Goal: Task Accomplishment & Management: Complete application form

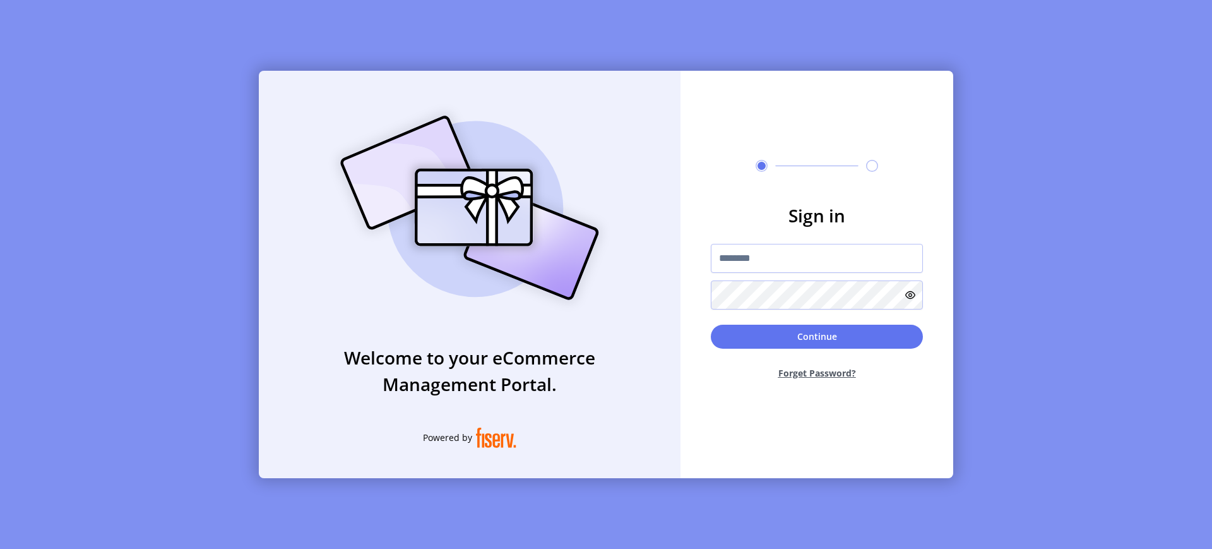
click at [593, 153] on img at bounding box center [469, 208] width 297 height 212
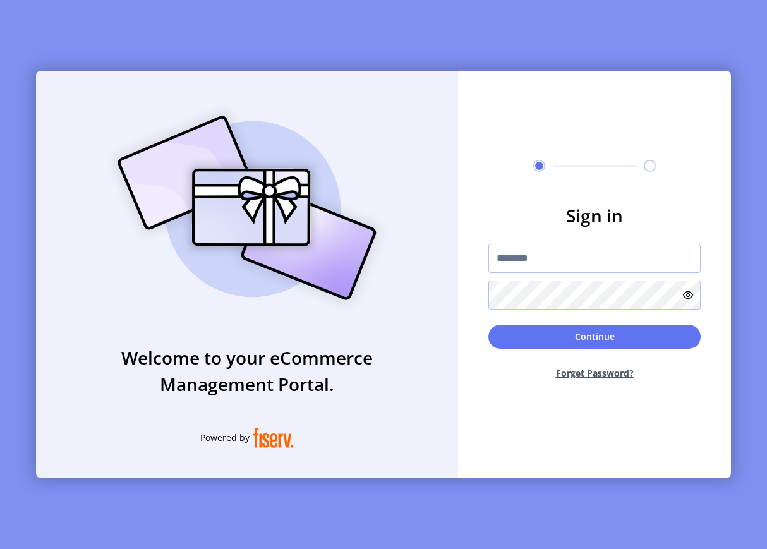
click at [585, 244] on div at bounding box center [594, 258] width 212 height 29
click at [557, 256] on input "text" at bounding box center [594, 258] width 212 height 29
click at [142, 45] on div "Welcome to your eCommerce Management Portal. Powered by Sign in Continue Forget…" at bounding box center [383, 274] width 767 height 549
click at [605, 267] on input "text" at bounding box center [594, 258] width 212 height 29
type input "**********"
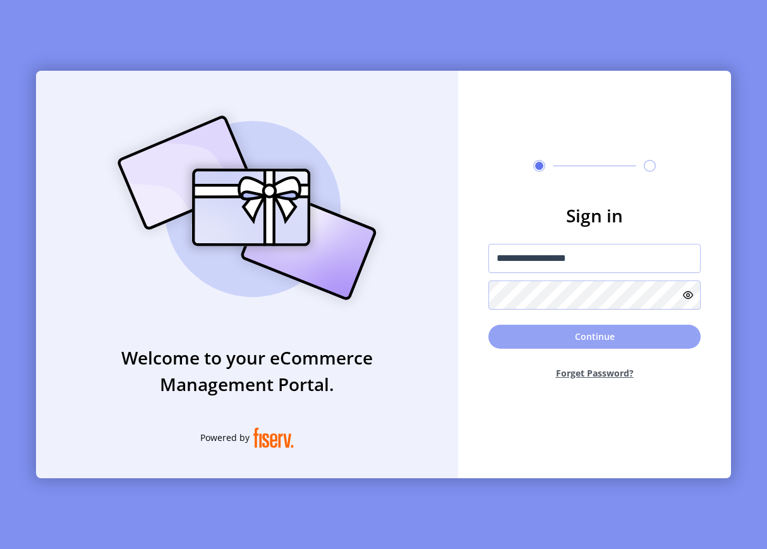
click at [573, 340] on button "Continue" at bounding box center [594, 337] width 212 height 24
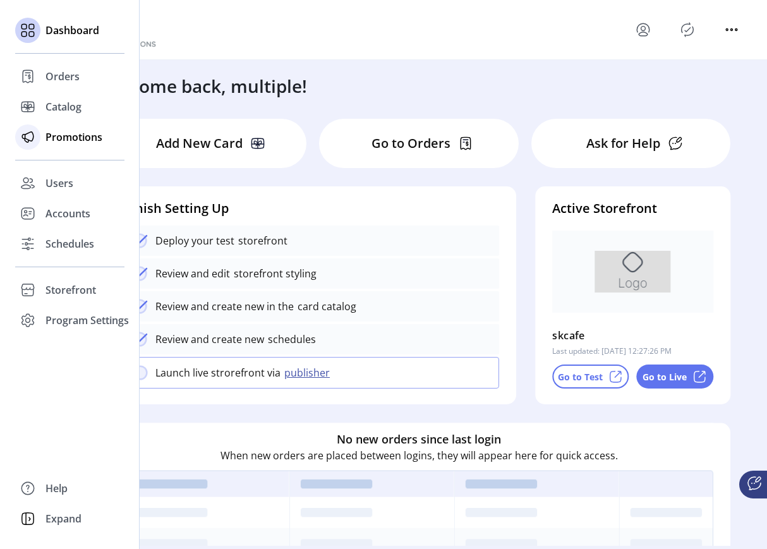
click at [85, 138] on span "Promotions" at bounding box center [73, 136] width 57 height 15
click at [71, 194] on div "Users" at bounding box center [69, 183] width 109 height 30
click at [73, 205] on div "Accounts" at bounding box center [69, 213] width 109 height 30
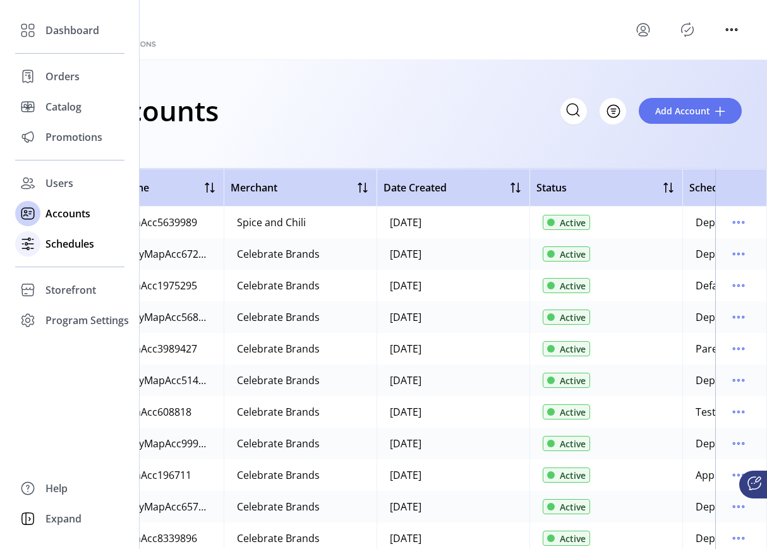
click at [55, 248] on span "Schedules" at bounding box center [69, 243] width 49 height 15
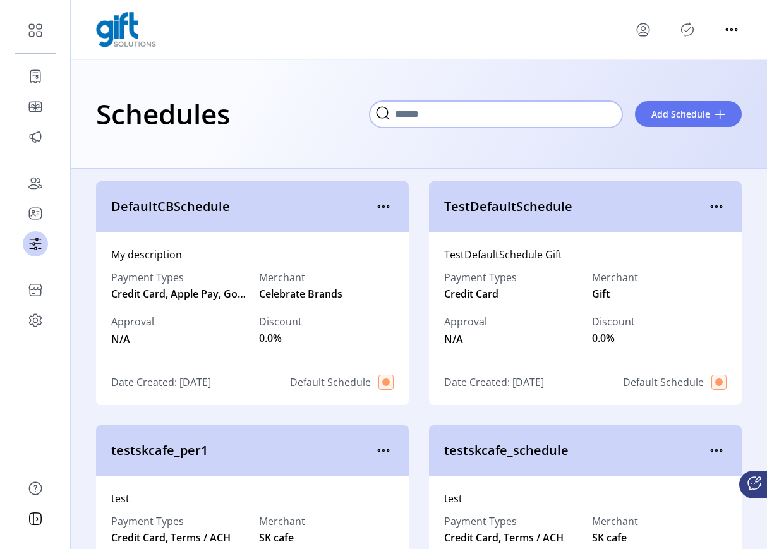
click at [598, 113] on input "Search" at bounding box center [495, 114] width 253 height 27
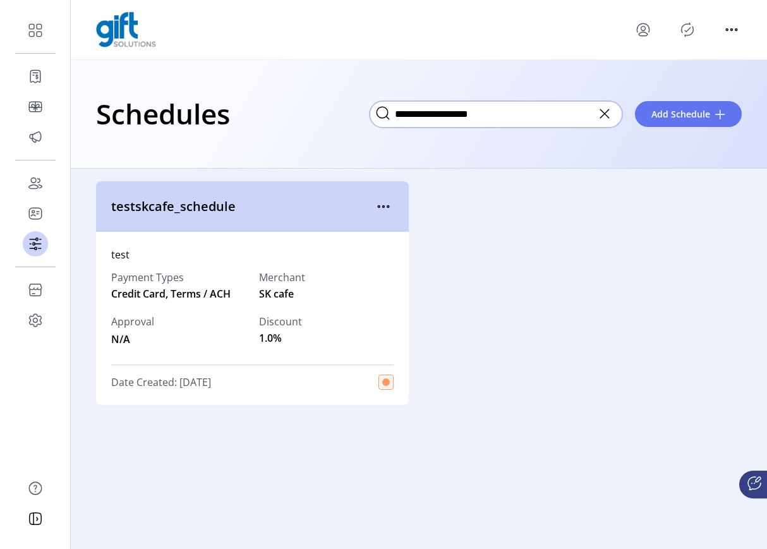
type input "**********"
click at [604, 109] on icon at bounding box center [604, 114] width 20 height 20
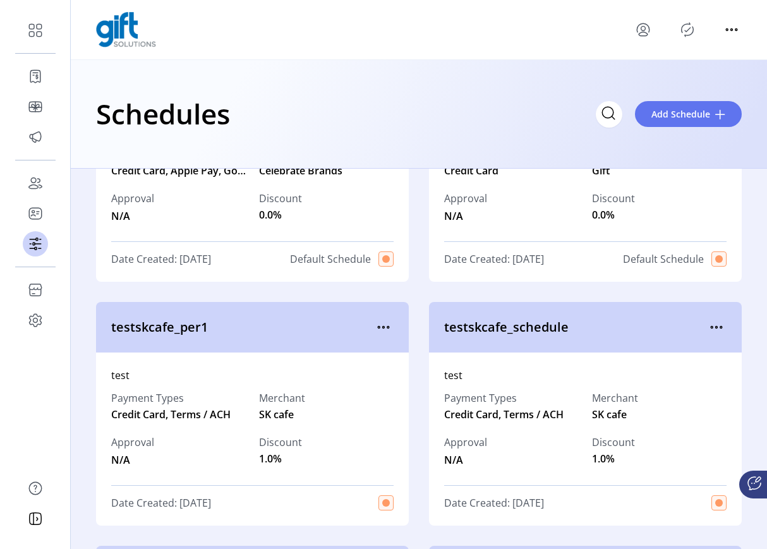
scroll to position [120, 0]
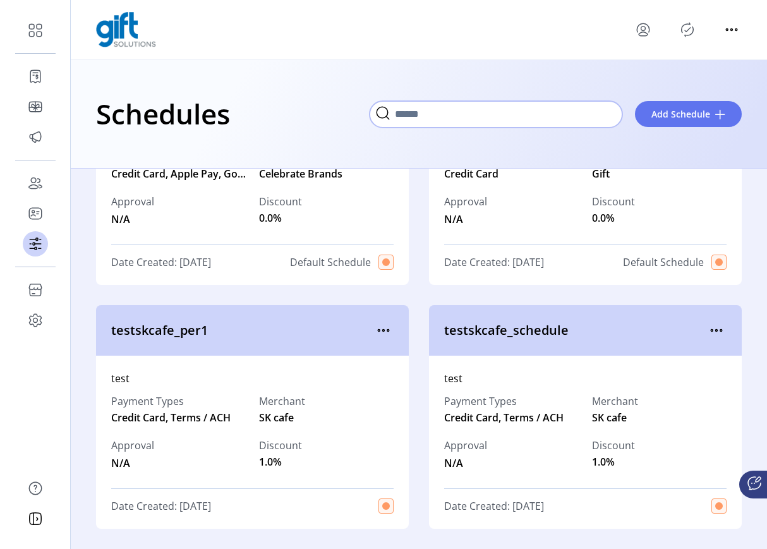
click at [536, 115] on input "Search" at bounding box center [495, 114] width 253 height 27
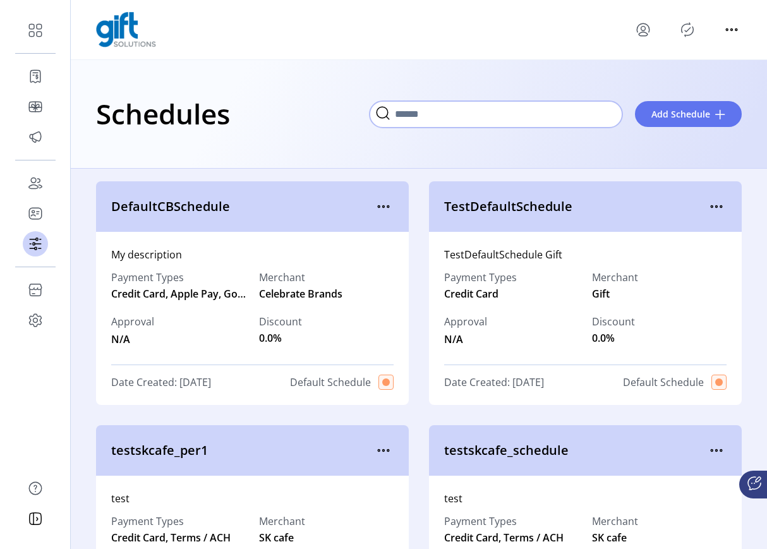
click at [449, 121] on input "Search" at bounding box center [495, 114] width 253 height 27
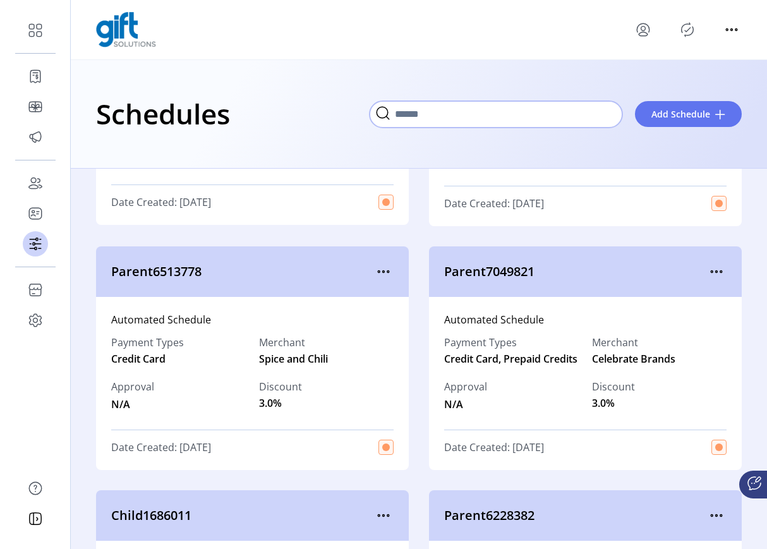
scroll to position [1450, 0]
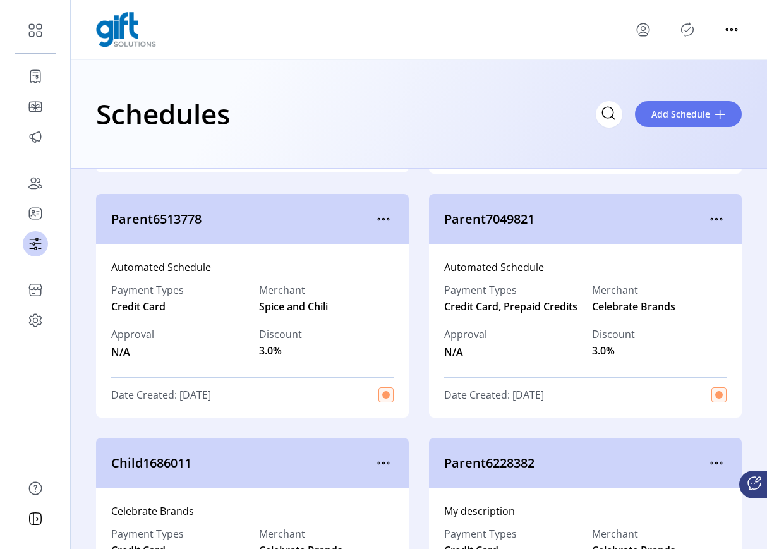
click at [678, 44] on div at bounding box center [418, 29] width 645 height 35
click at [686, 32] on icon "Publisher Panel" at bounding box center [687, 30] width 20 height 20
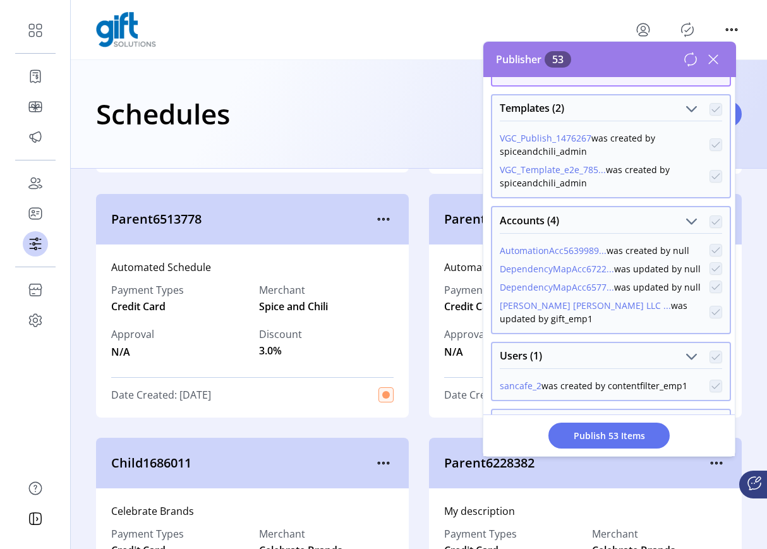
scroll to position [0, 0]
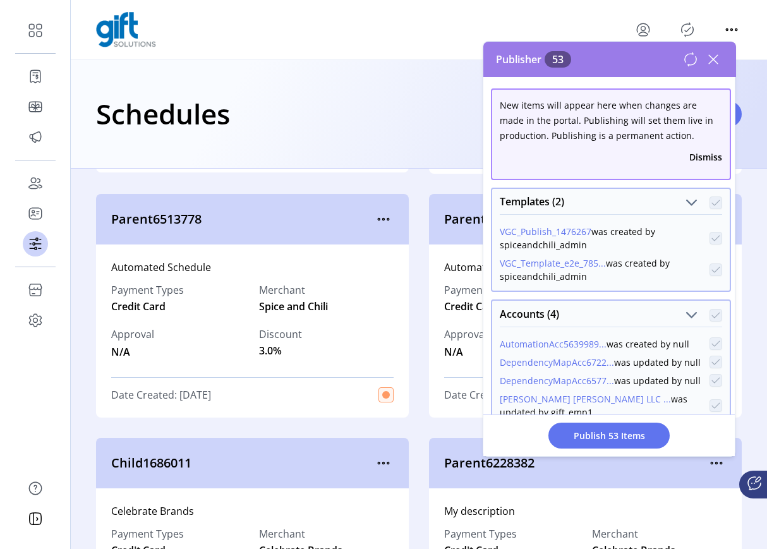
click at [709, 204] on p-checkbox at bounding box center [715, 202] width 13 height 13
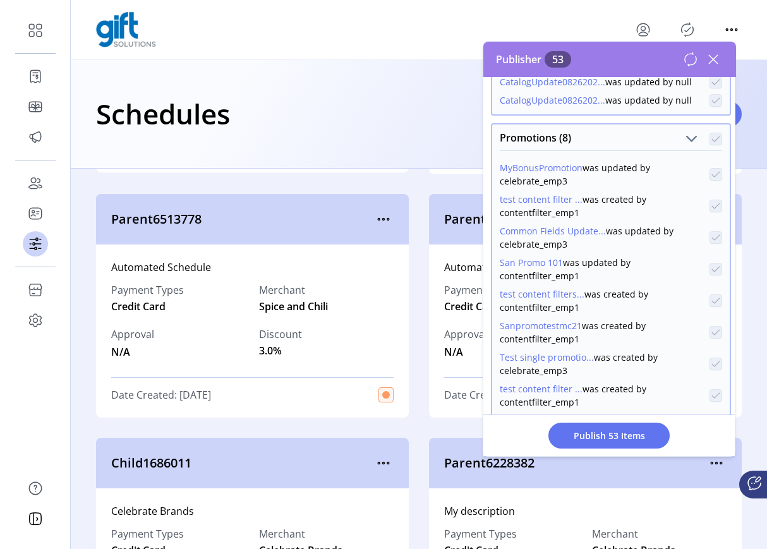
scroll to position [1284, 0]
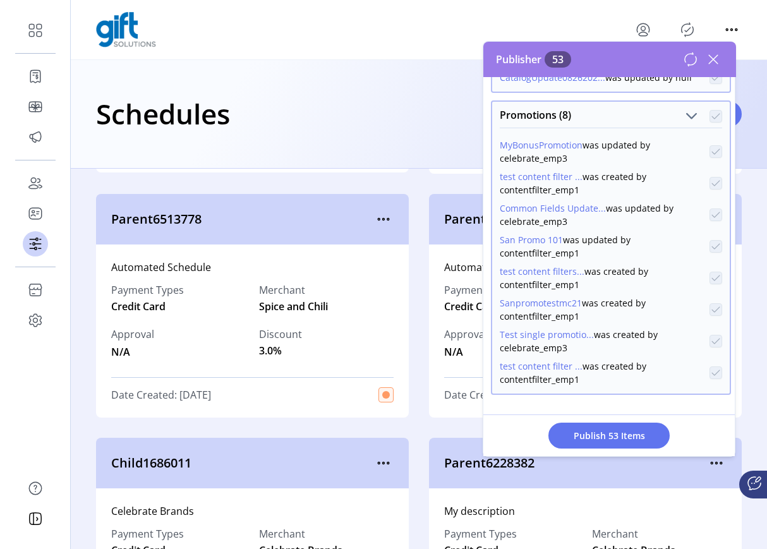
click at [712, 63] on icon at bounding box center [713, 59] width 20 height 20
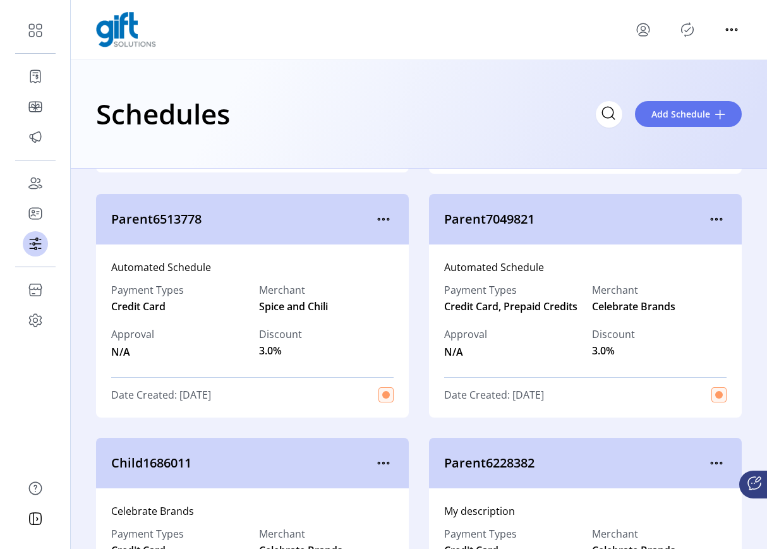
click at [644, 32] on icon "menu" at bounding box center [642, 34] width 9 height 4
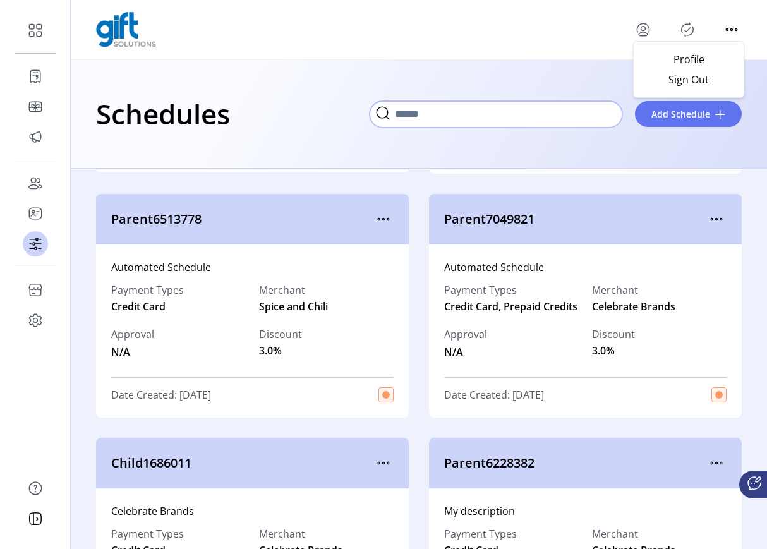
click at [533, 117] on input "Search" at bounding box center [495, 114] width 253 height 27
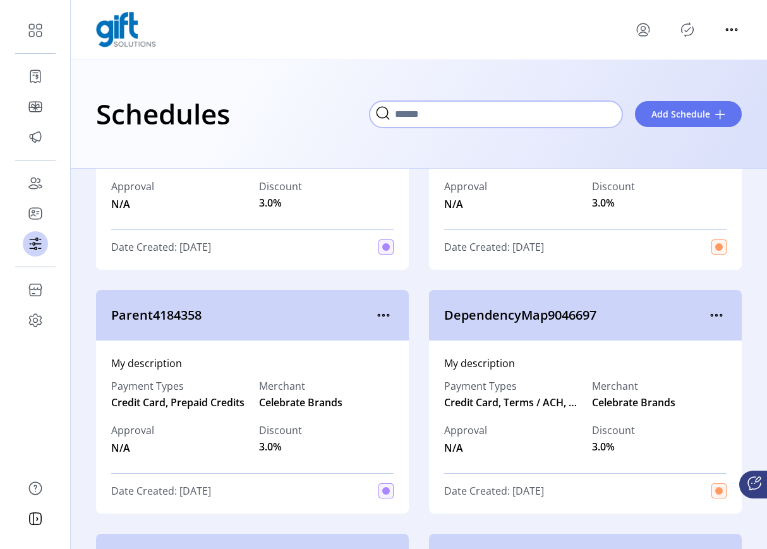
scroll to position [3549, 0]
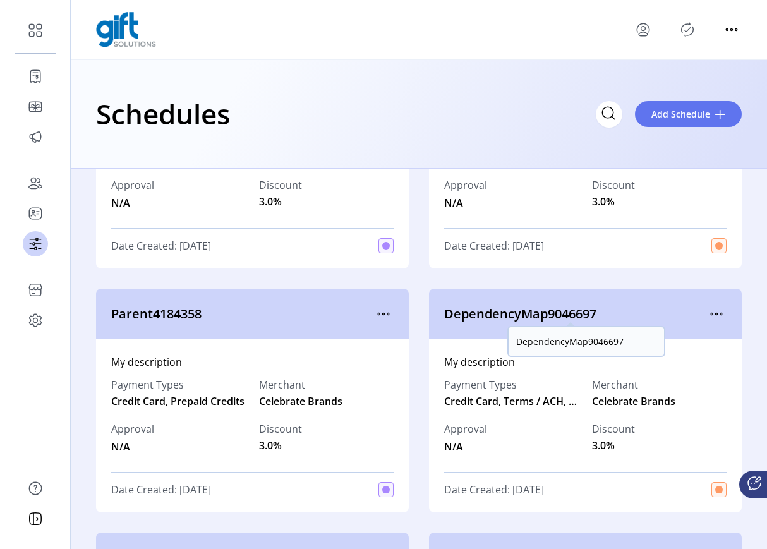
click at [545, 316] on span "DependencyMap9046697" at bounding box center [575, 313] width 262 height 19
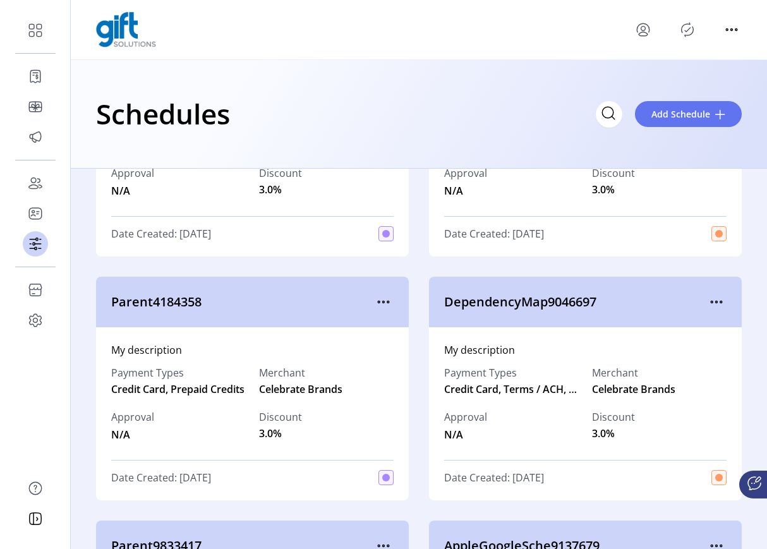
scroll to position [3564, 0]
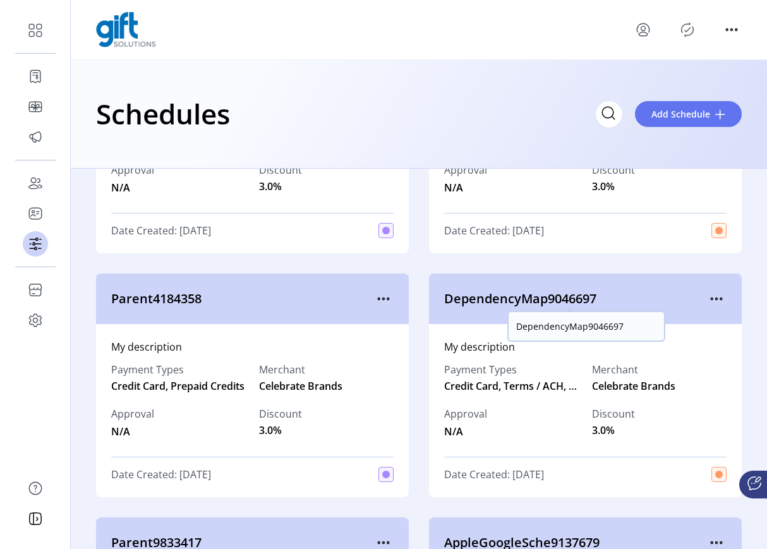
copy span "DependencyMap9046697"
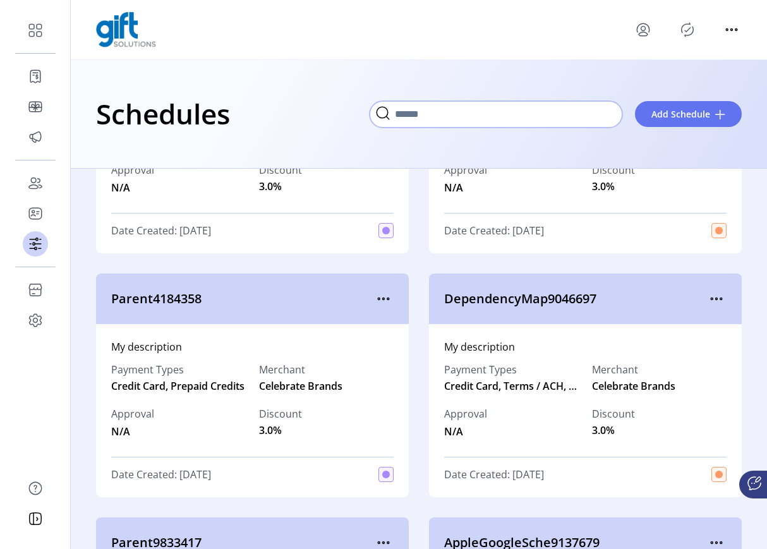
click at [615, 111] on input "Search" at bounding box center [495, 114] width 253 height 27
paste input "**********"
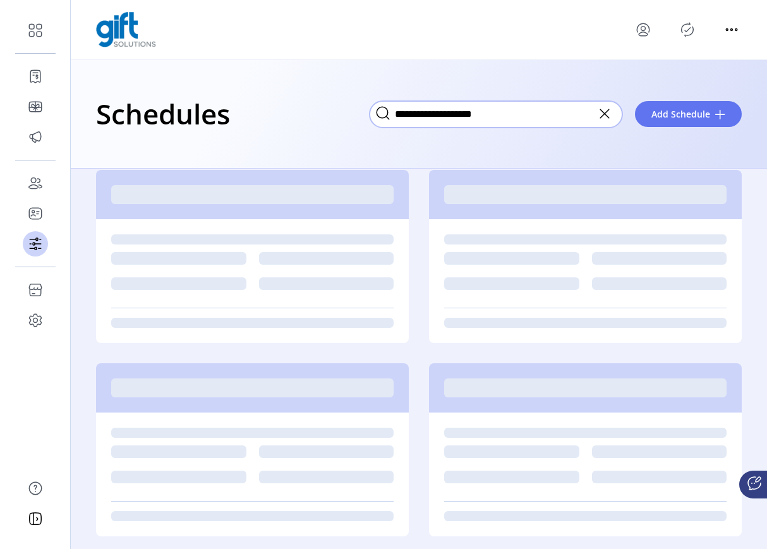
scroll to position [0, 0]
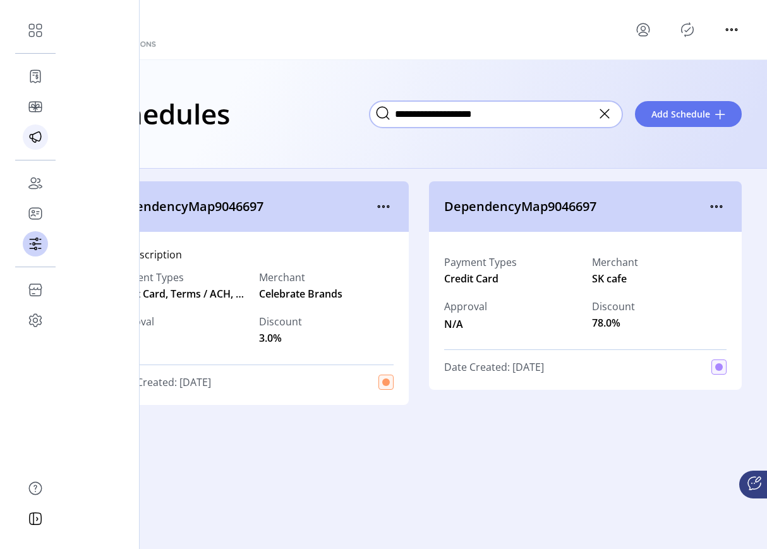
type input "**********"
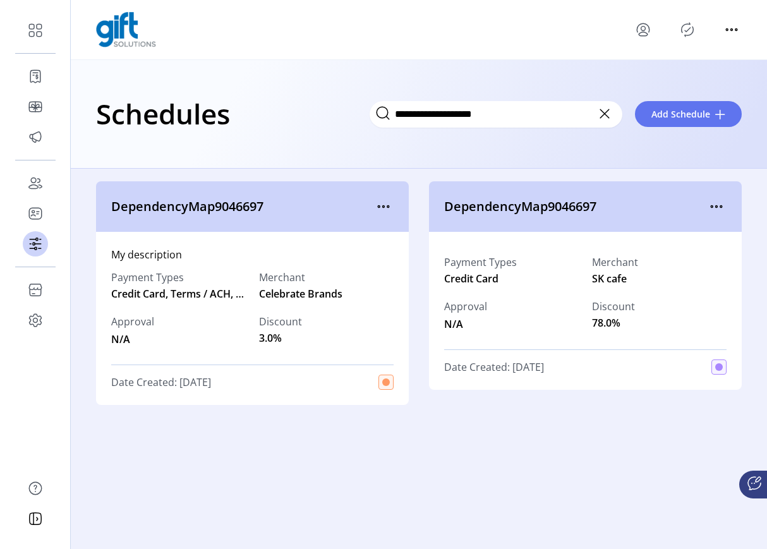
click at [605, 117] on icon at bounding box center [604, 114] width 20 height 20
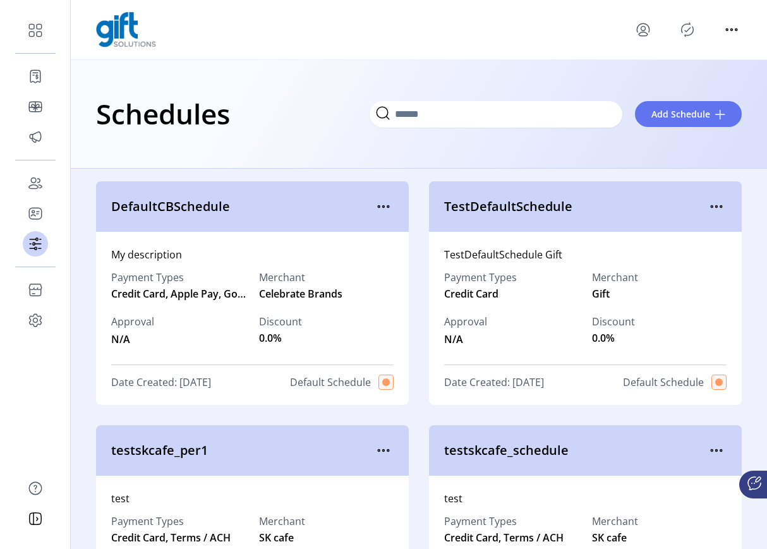
click at [603, 111] on span at bounding box center [495, 113] width 253 height 14
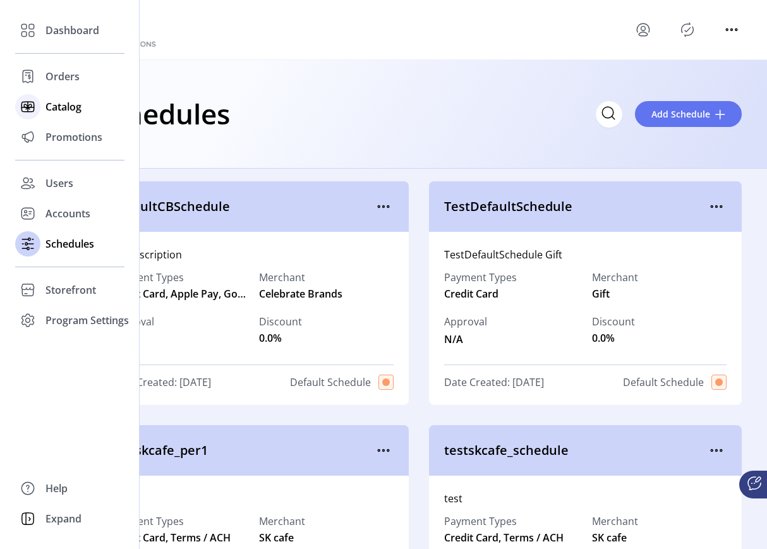
click at [29, 107] on icon at bounding box center [28, 107] width 20 height 20
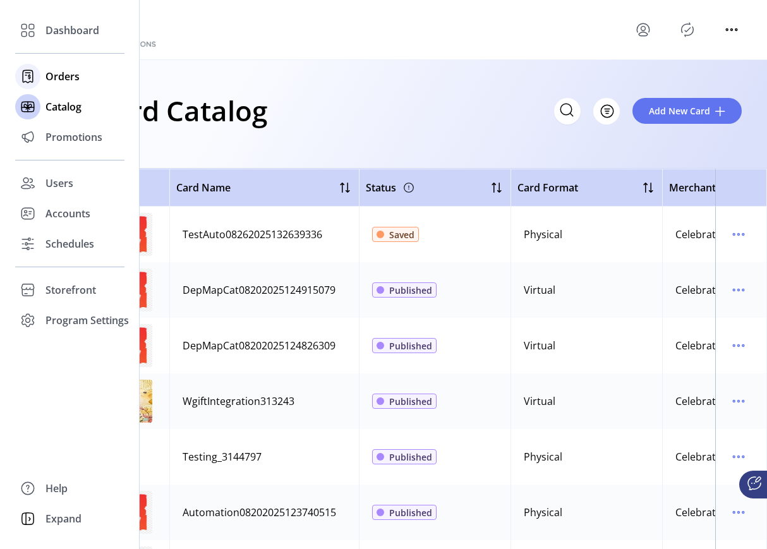
click at [63, 69] on span "Orders" at bounding box center [62, 76] width 34 height 15
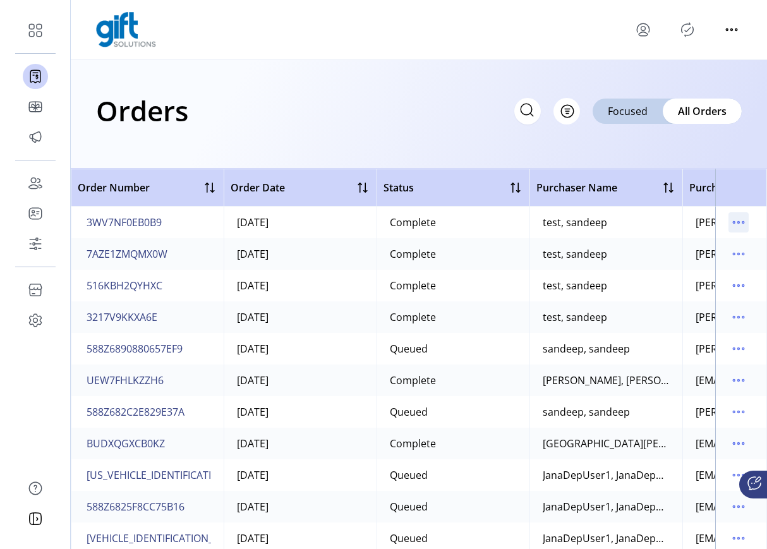
click at [729, 225] on icon "menu" at bounding box center [738, 222] width 20 height 20
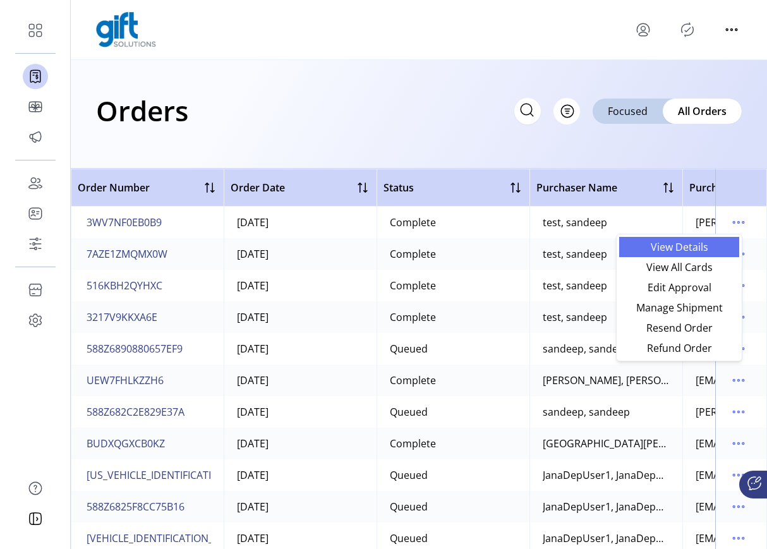
click at [687, 250] on span "View Details" at bounding box center [678, 247] width 105 height 10
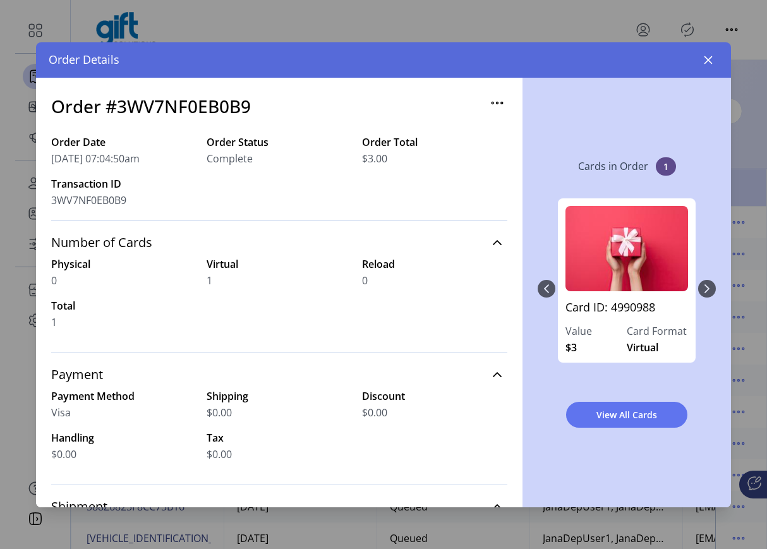
click at [708, 287] on div "Card ID: 4990988 Value $3 Card Format Virtual" at bounding box center [626, 289] width 178 height 206
click at [714, 59] on button "button" at bounding box center [708, 60] width 20 height 20
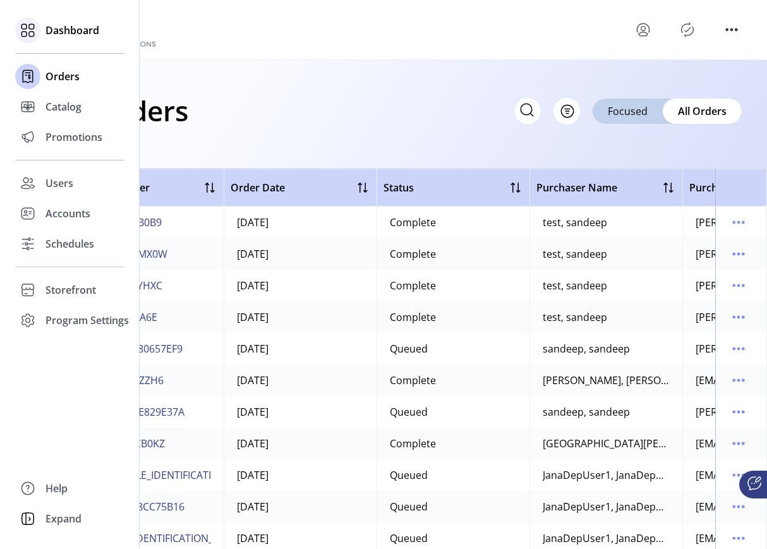
click at [41, 25] on div "Dashboard" at bounding box center [69, 30] width 109 height 30
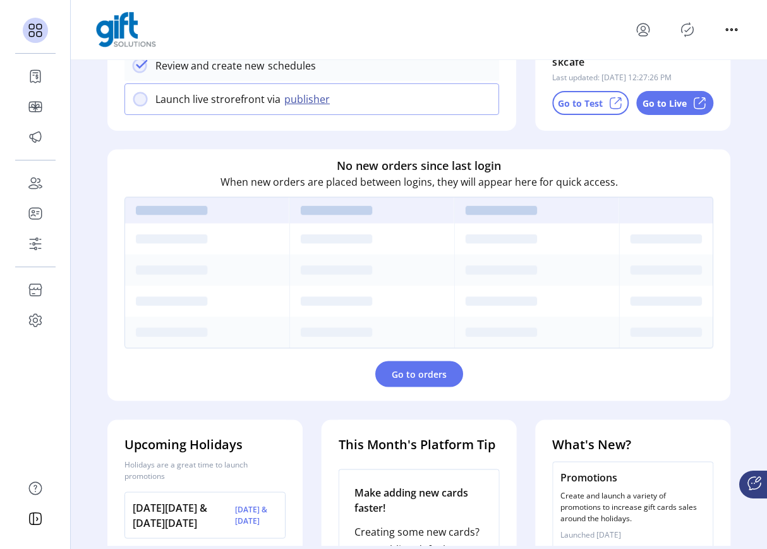
scroll to position [377, 0]
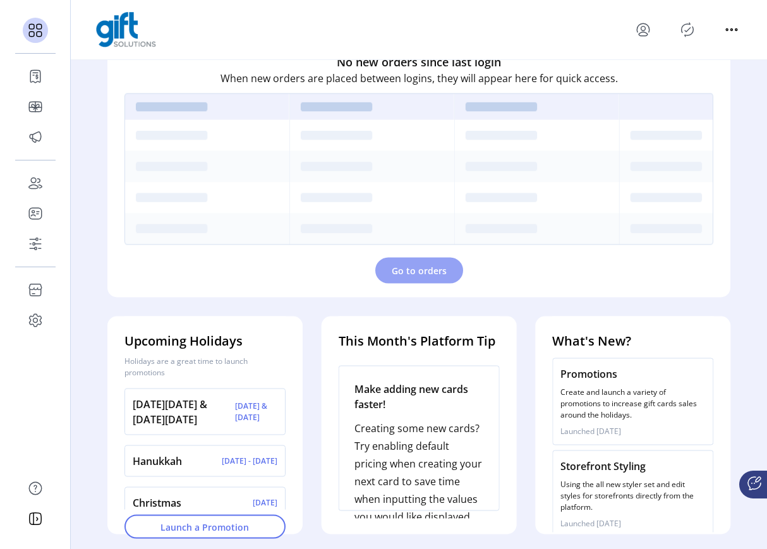
click at [401, 272] on span "Go to orders" at bounding box center [418, 270] width 55 height 13
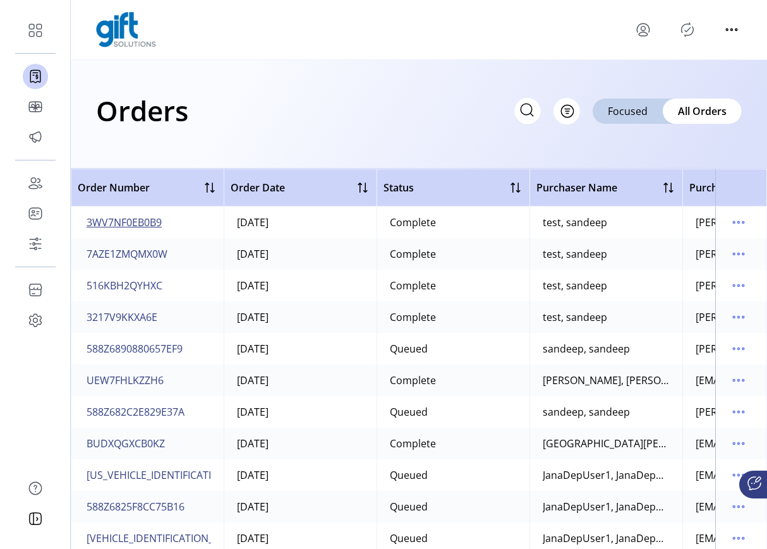
click at [100, 222] on span "3WV7NF0EB0B9" at bounding box center [124, 222] width 75 height 15
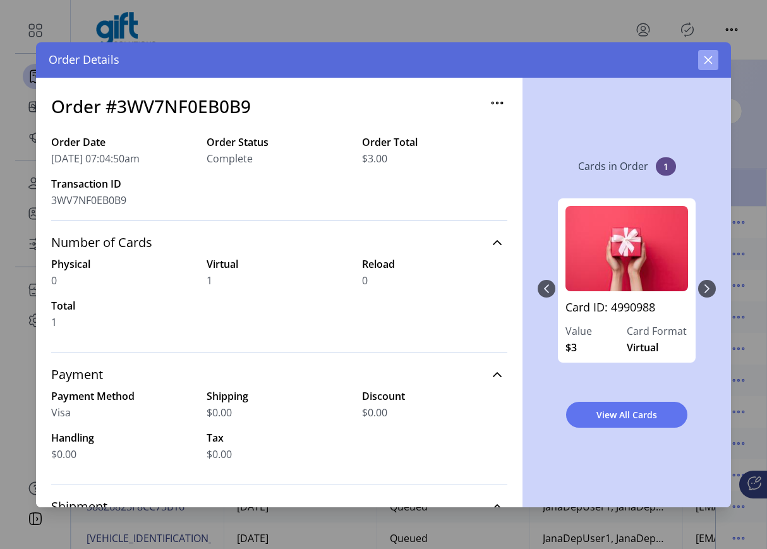
click at [698, 64] on button "button" at bounding box center [708, 60] width 20 height 20
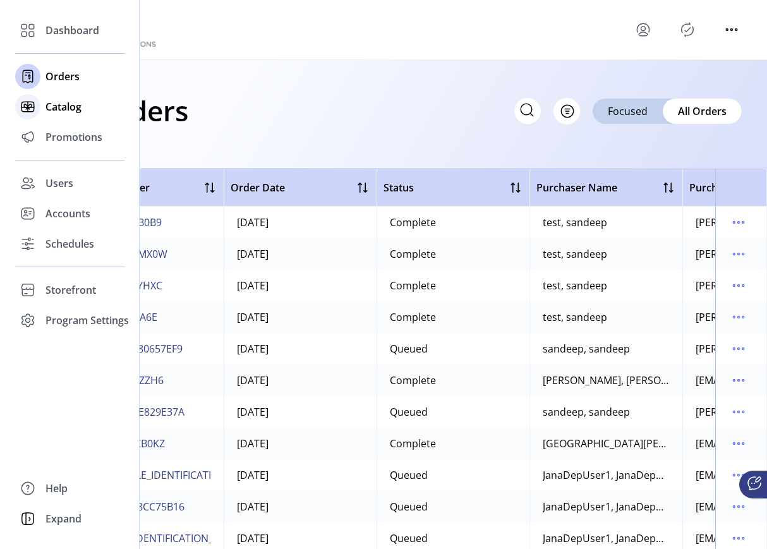
click at [49, 105] on span "Catalog" at bounding box center [63, 106] width 36 height 15
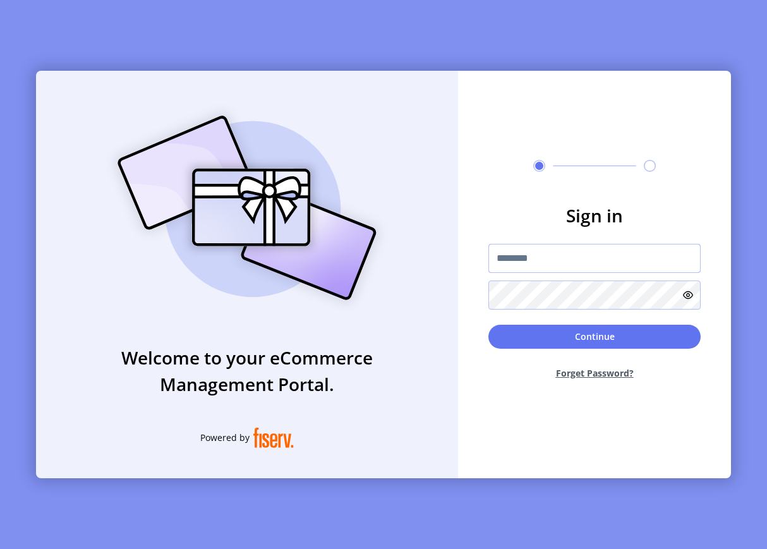
click at [553, 256] on input "text" at bounding box center [594, 258] width 212 height 29
paste input "**********"
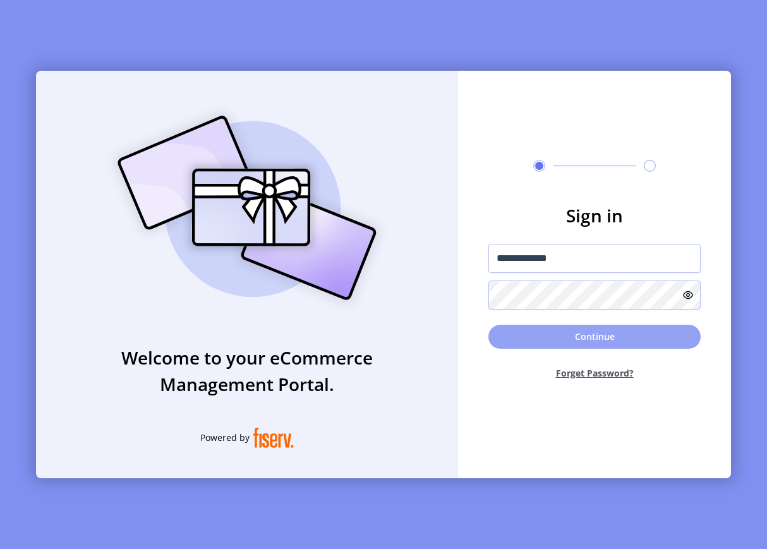
click at [527, 331] on button "Continue" at bounding box center [594, 337] width 212 height 24
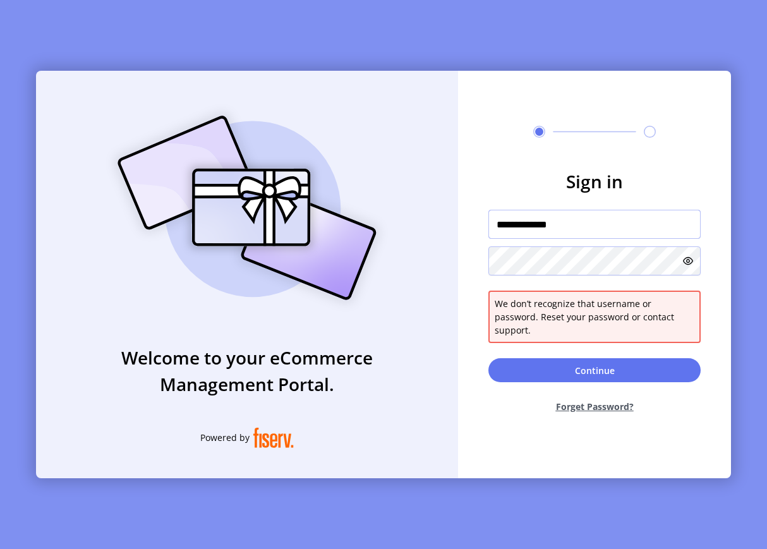
click at [584, 239] on input "**********" at bounding box center [594, 224] width 212 height 29
paste input "****"
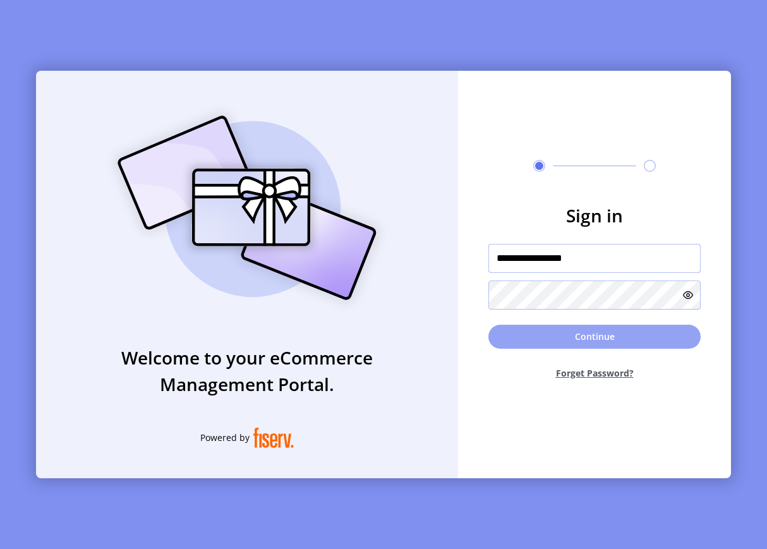
type input "**********"
click at [592, 347] on button "Continue" at bounding box center [594, 337] width 212 height 24
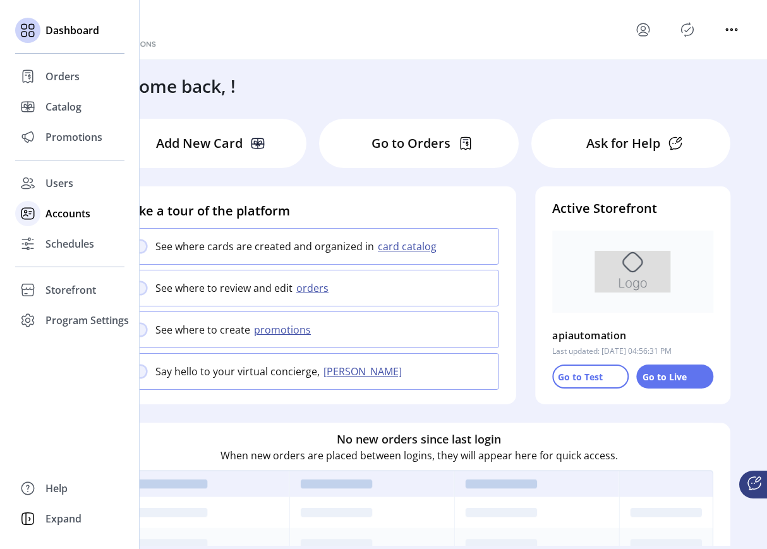
click at [55, 226] on div "Accounts" at bounding box center [69, 213] width 109 height 30
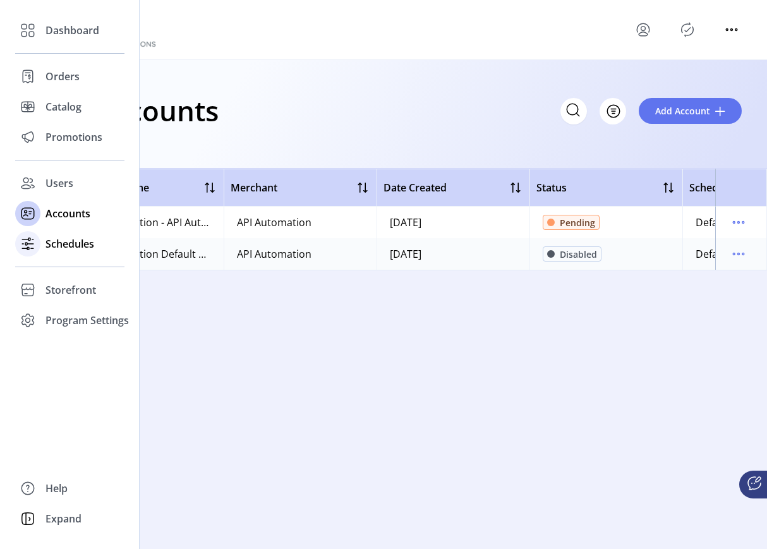
click at [30, 240] on icon at bounding box center [28, 244] width 20 height 20
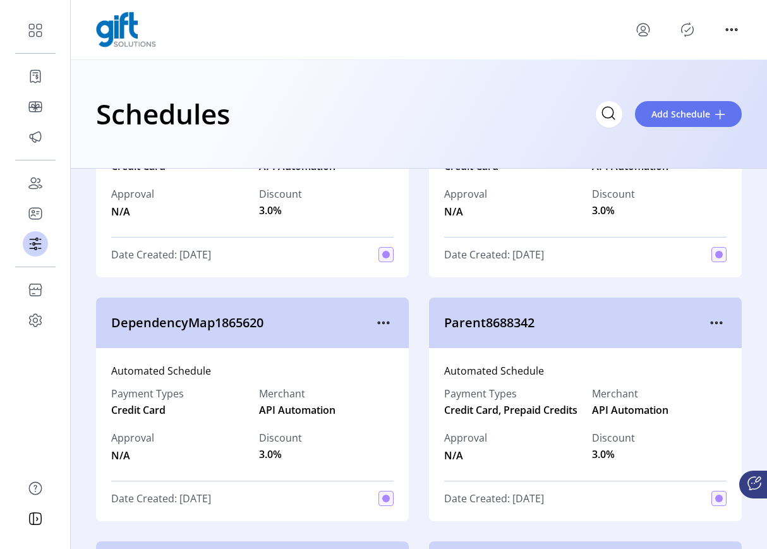
scroll to position [1988, 0]
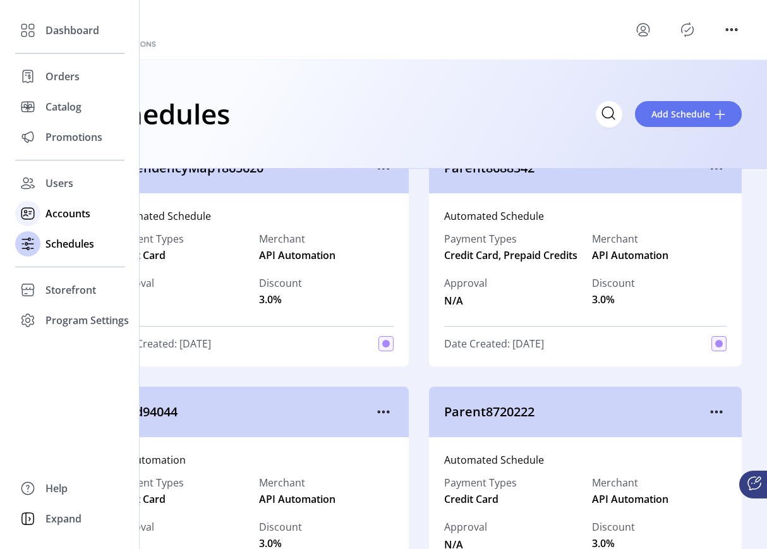
click at [52, 202] on div "Accounts" at bounding box center [69, 213] width 109 height 30
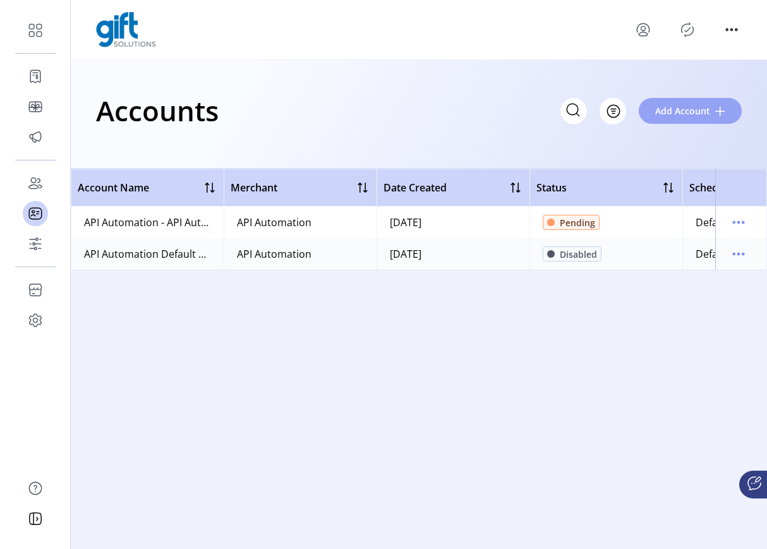
click at [723, 102] on button "Add Account" at bounding box center [689, 111] width 103 height 26
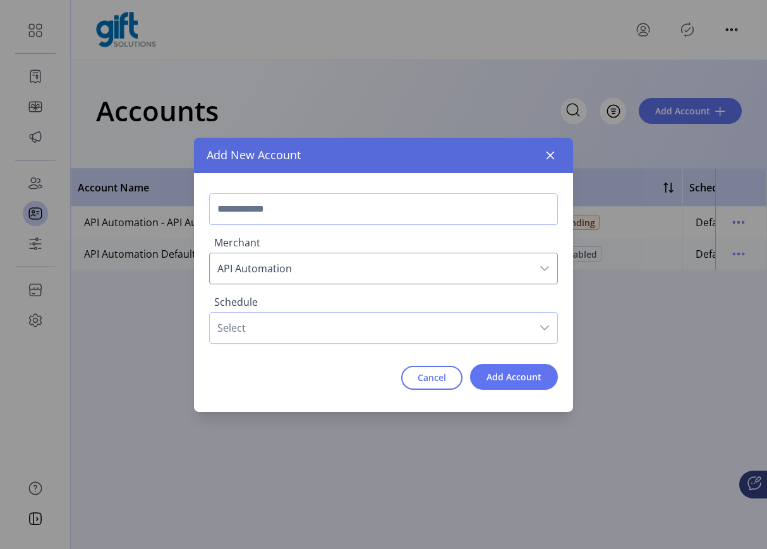
click at [290, 326] on span "Select" at bounding box center [371, 328] width 322 height 30
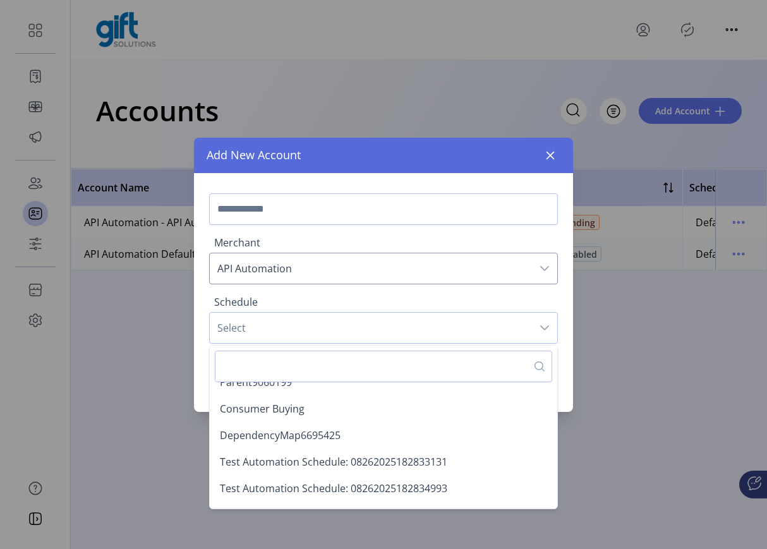
scroll to position [1207, 0]
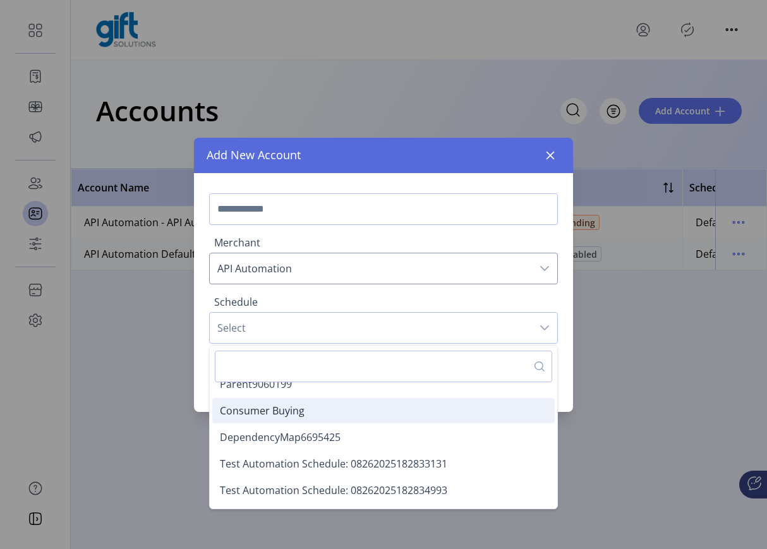
click at [281, 413] on span "Consumer Buying" at bounding box center [262, 410] width 85 height 14
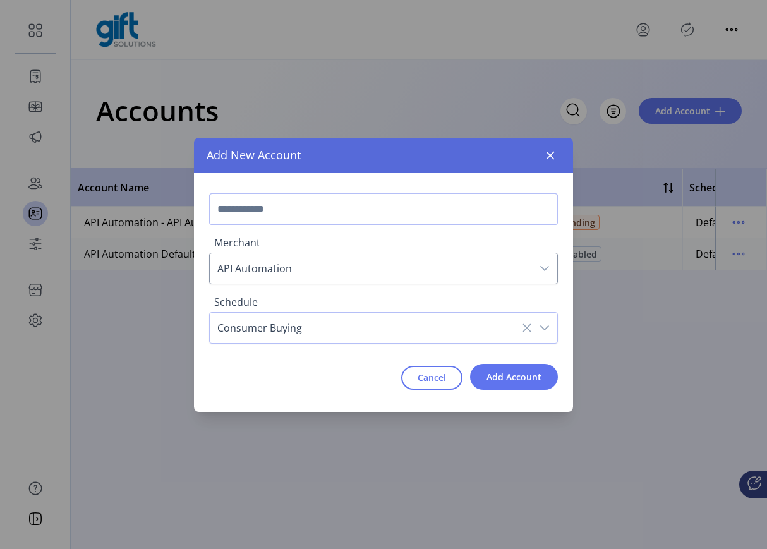
click at [285, 218] on input "text" at bounding box center [383, 209] width 349 height 32
click at [499, 375] on span "Add Account" at bounding box center [513, 376] width 55 height 13
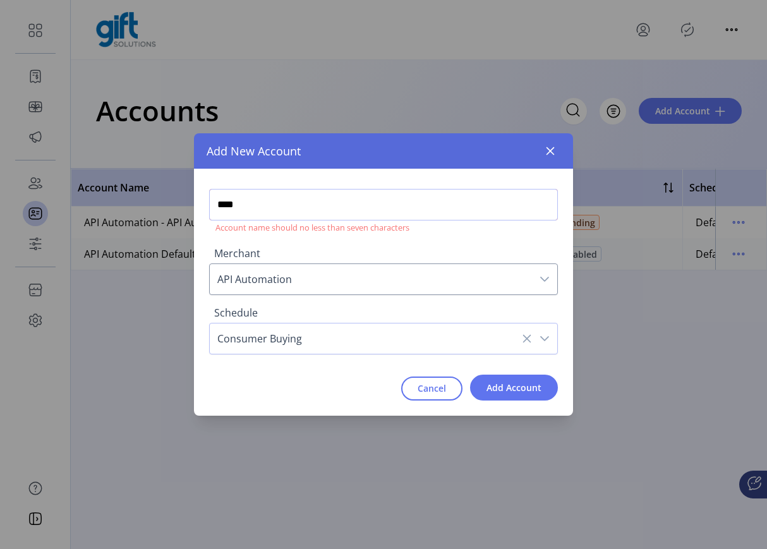
click at [387, 200] on input "****" at bounding box center [383, 205] width 349 height 32
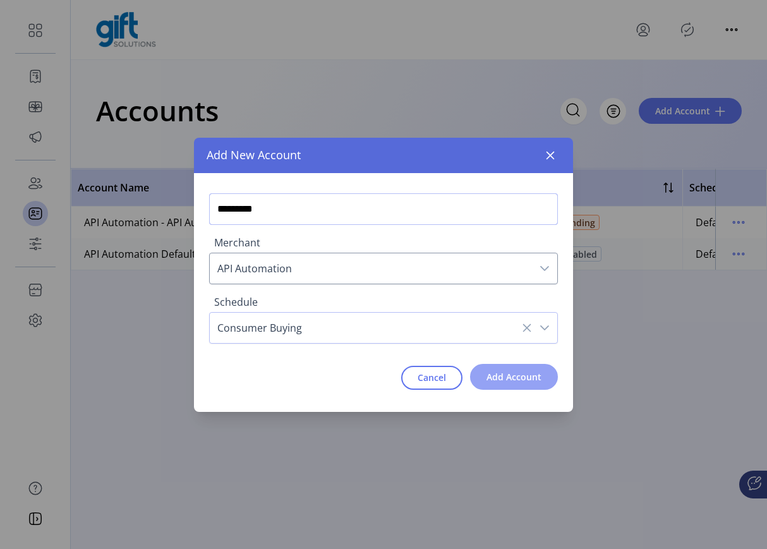
type input "*********"
click at [515, 372] on span "Add Account" at bounding box center [513, 376] width 55 height 13
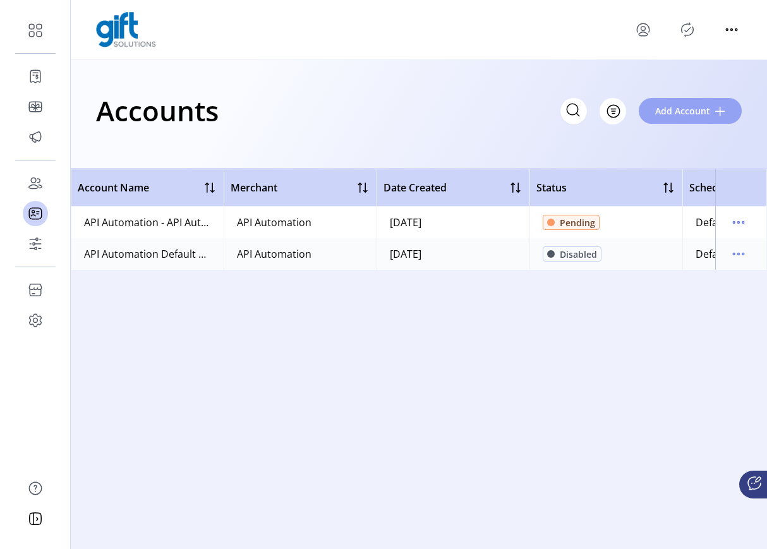
click at [675, 121] on button "Add Account" at bounding box center [689, 111] width 103 height 26
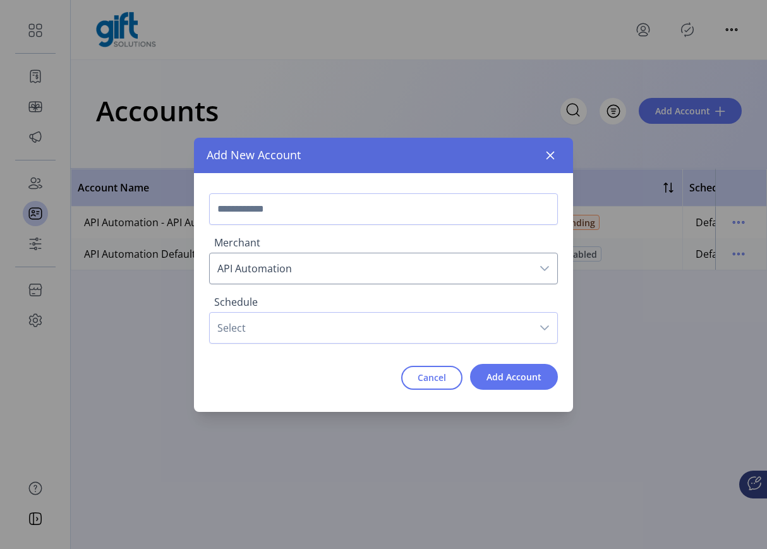
click at [263, 342] on span "Select" at bounding box center [371, 328] width 322 height 30
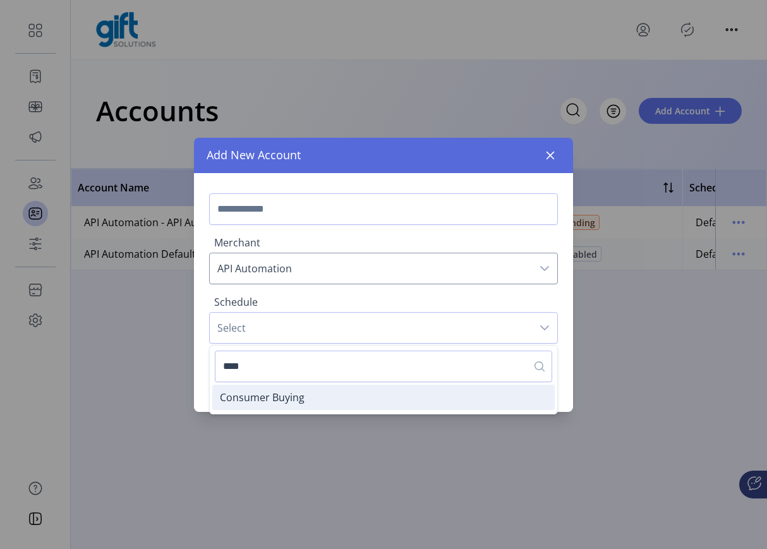
type input "****"
click at [308, 395] on li "Consumer Buying" at bounding box center [383, 397] width 342 height 25
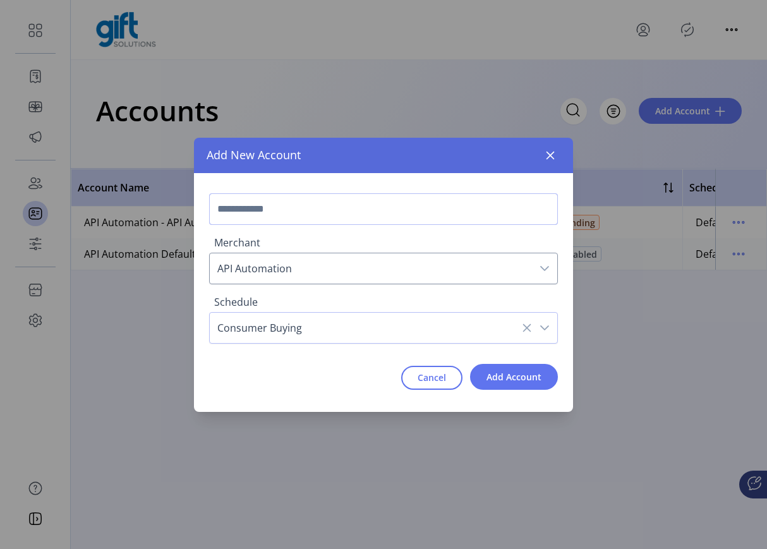
click at [276, 207] on input "text" at bounding box center [383, 209] width 349 height 32
type input "********"
click at [513, 378] on span "Add Account" at bounding box center [513, 376] width 55 height 13
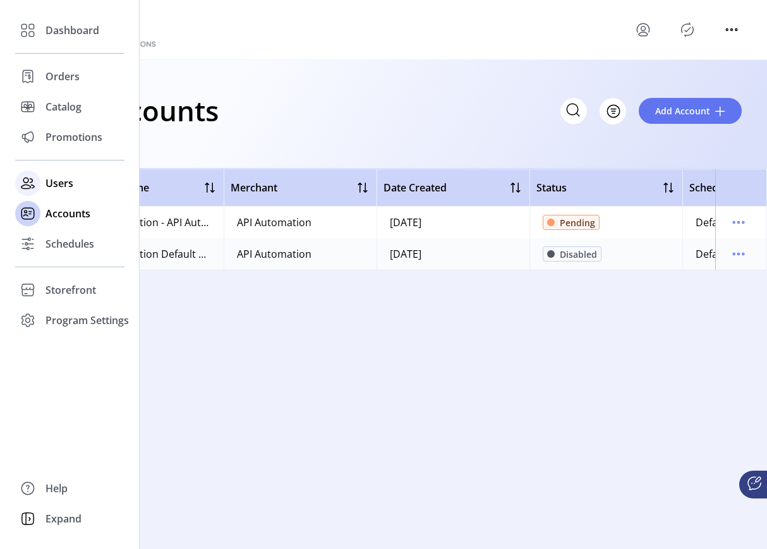
click at [37, 180] on icon at bounding box center [28, 183] width 20 height 20
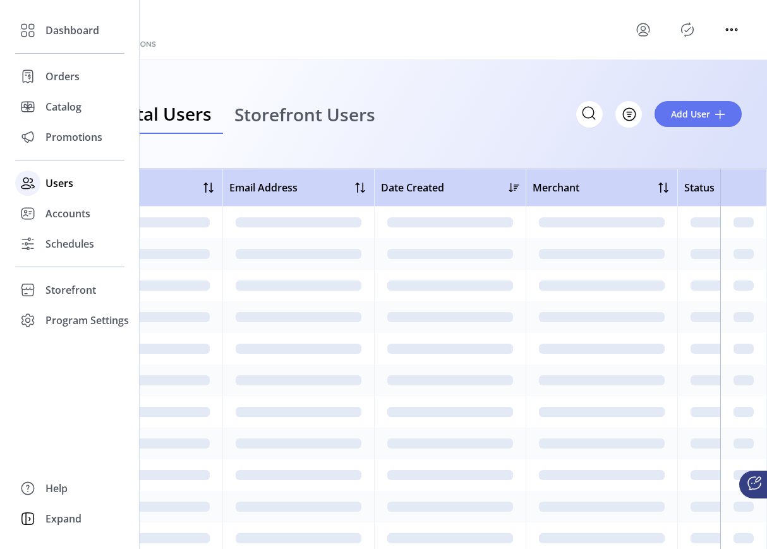
click at [68, 179] on span "Users" at bounding box center [59, 183] width 28 height 15
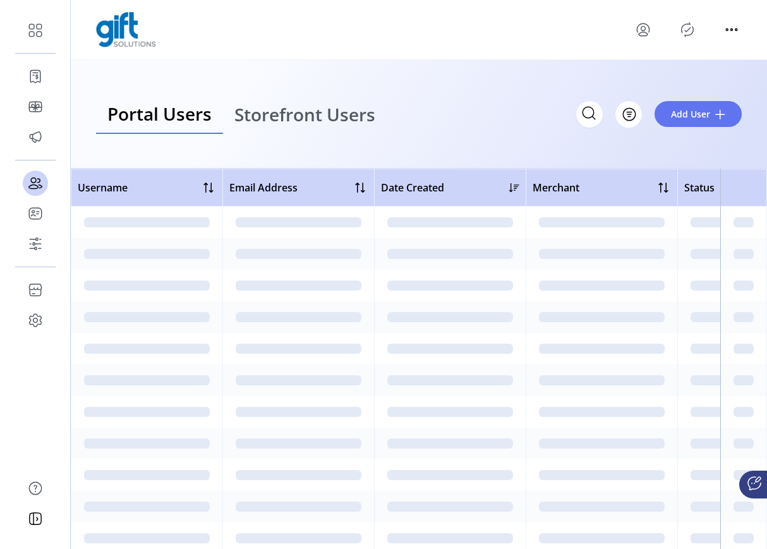
click at [282, 105] on span "Storefront Users" at bounding box center [304, 114] width 141 height 18
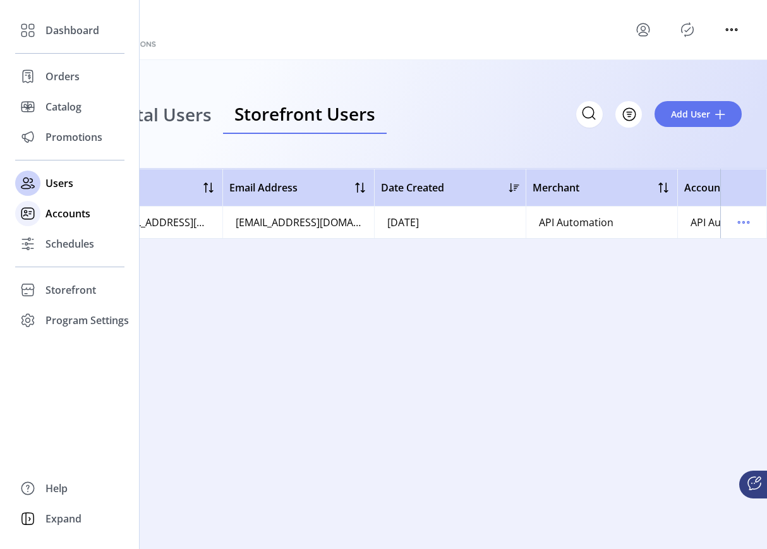
click at [56, 220] on span "Accounts" at bounding box center [67, 213] width 45 height 15
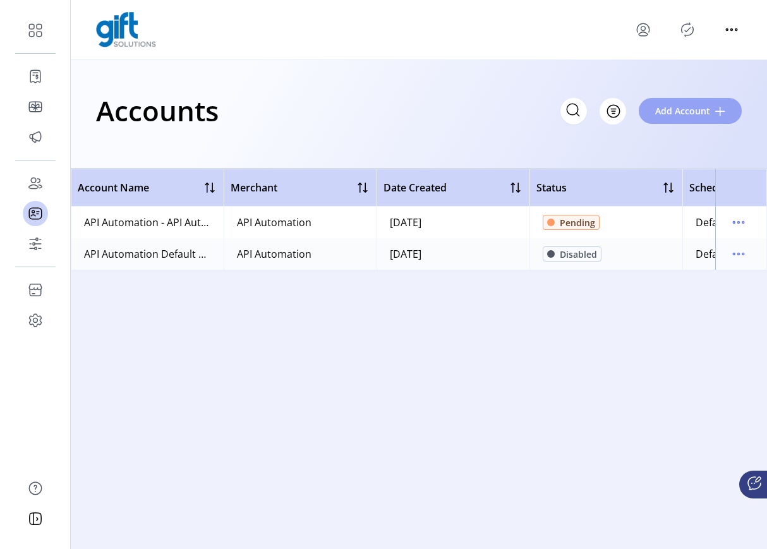
click at [684, 104] on span "Add Account" at bounding box center [682, 110] width 55 height 13
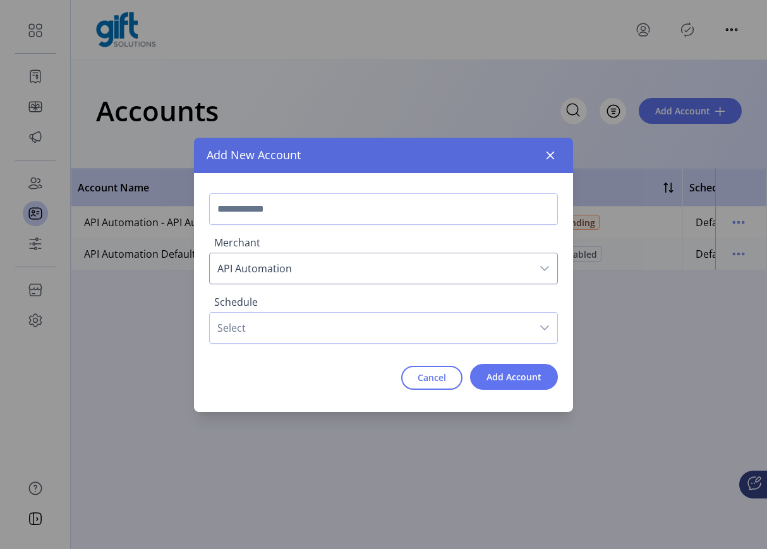
click at [252, 329] on span "Select" at bounding box center [371, 328] width 322 height 30
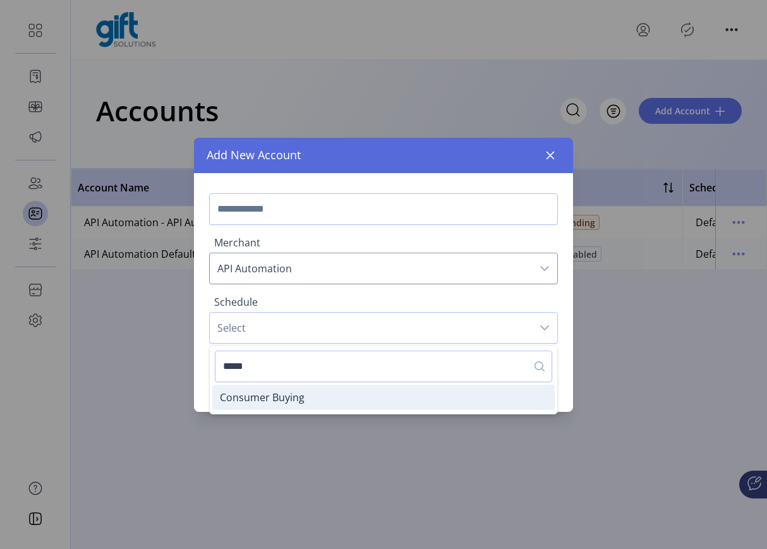
type input "*****"
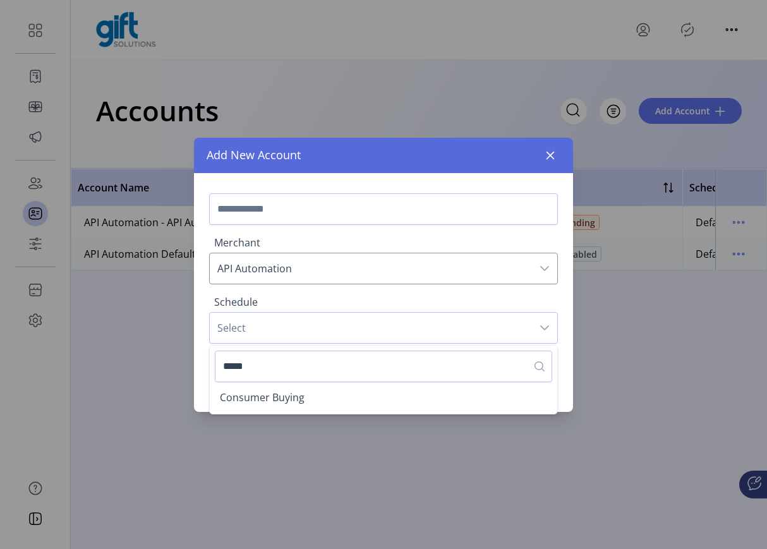
click at [301, 400] on span "Consumer Buying" at bounding box center [262, 397] width 85 height 14
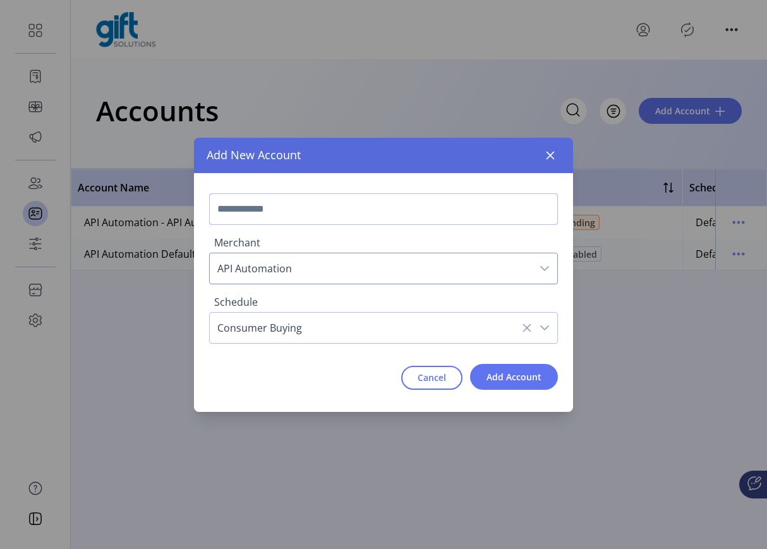
click at [278, 215] on input "text" at bounding box center [383, 209] width 349 height 32
type input "*******"
click at [520, 376] on span "Add Account" at bounding box center [513, 376] width 55 height 13
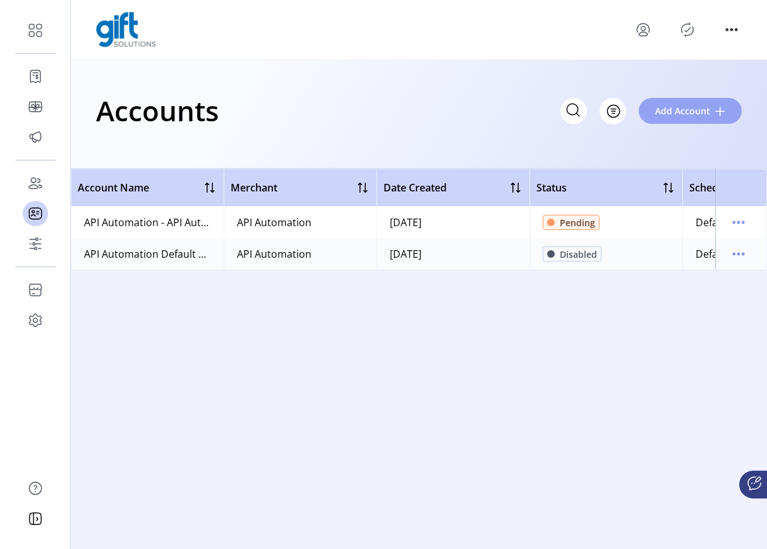
click at [698, 113] on span "Add Account" at bounding box center [682, 110] width 55 height 13
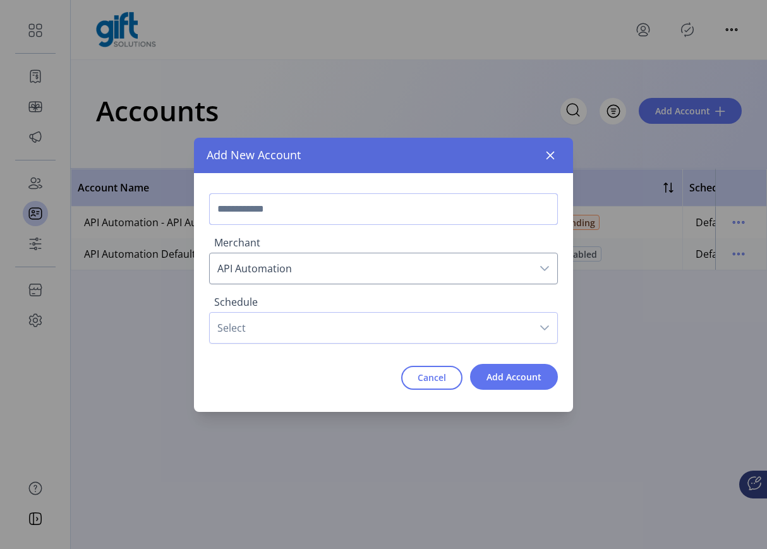
click at [284, 213] on input "text" at bounding box center [383, 209] width 349 height 32
type input "*******"
click at [244, 327] on span "Select" at bounding box center [371, 328] width 322 height 30
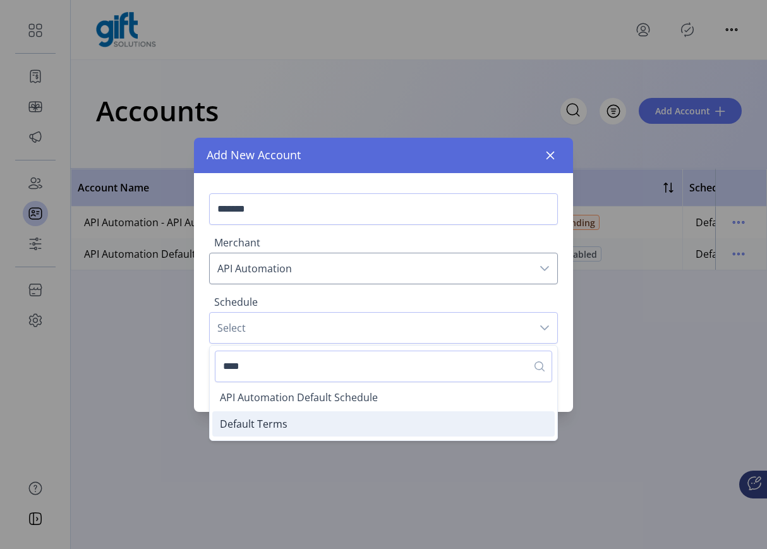
type input "****"
click at [260, 427] on span "Default Terms" at bounding box center [254, 424] width 68 height 14
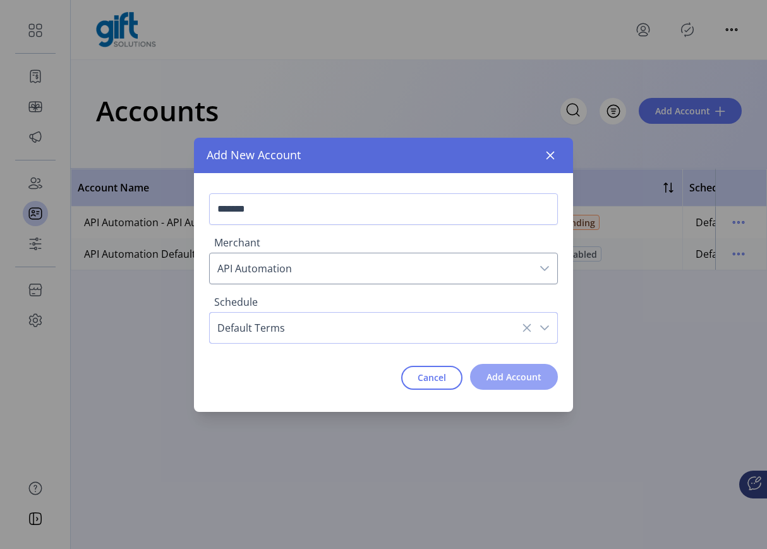
click at [501, 365] on button "Add Account" at bounding box center [514, 377] width 88 height 26
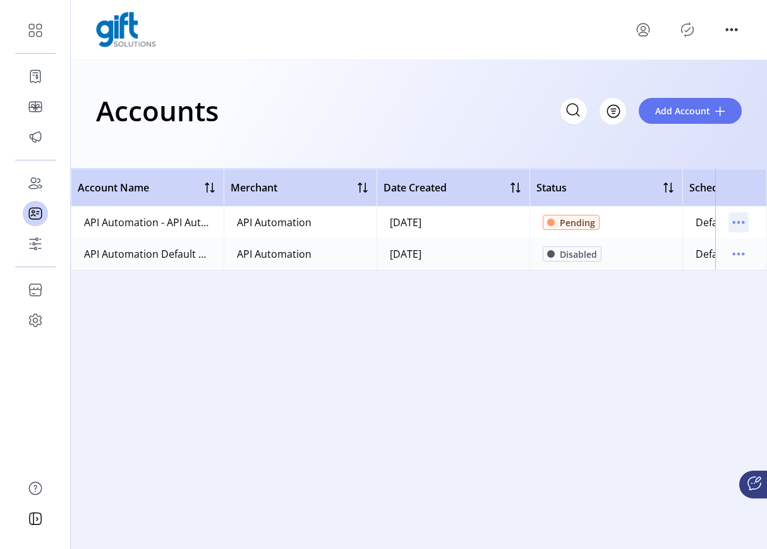
click at [736, 224] on icon "menu" at bounding box center [738, 222] width 20 height 20
click at [731, 230] on p-button at bounding box center [738, 225] width 20 height 14
click at [734, 227] on icon "menu" at bounding box center [738, 222] width 20 height 20
click at [716, 242] on span "Review" at bounding box center [685, 247] width 105 height 10
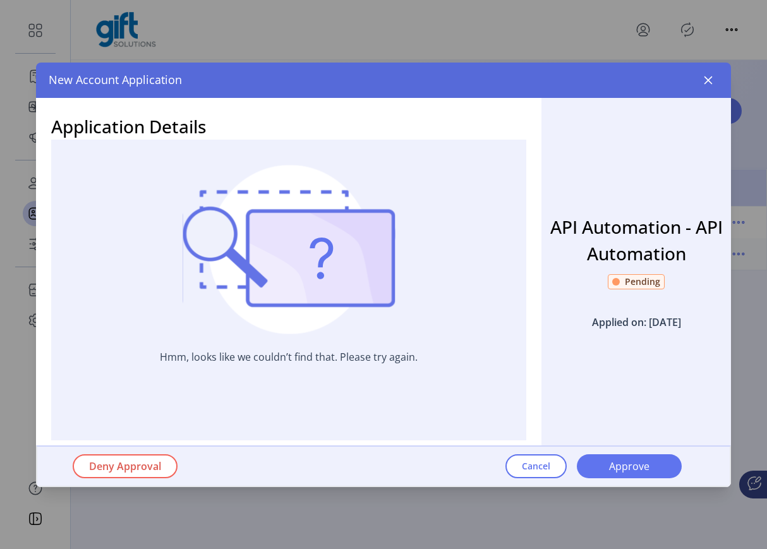
scroll to position [66, 0]
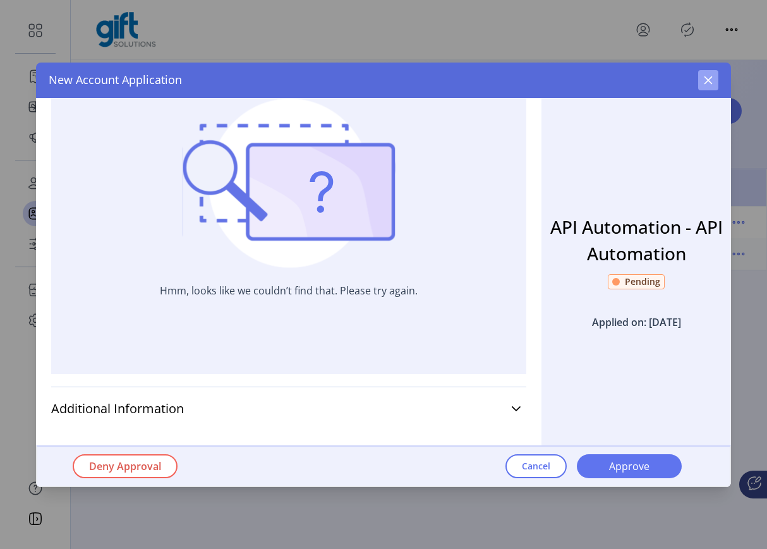
click at [709, 75] on icon "button" at bounding box center [708, 80] width 10 height 10
